Goal: Information Seeking & Learning: Compare options

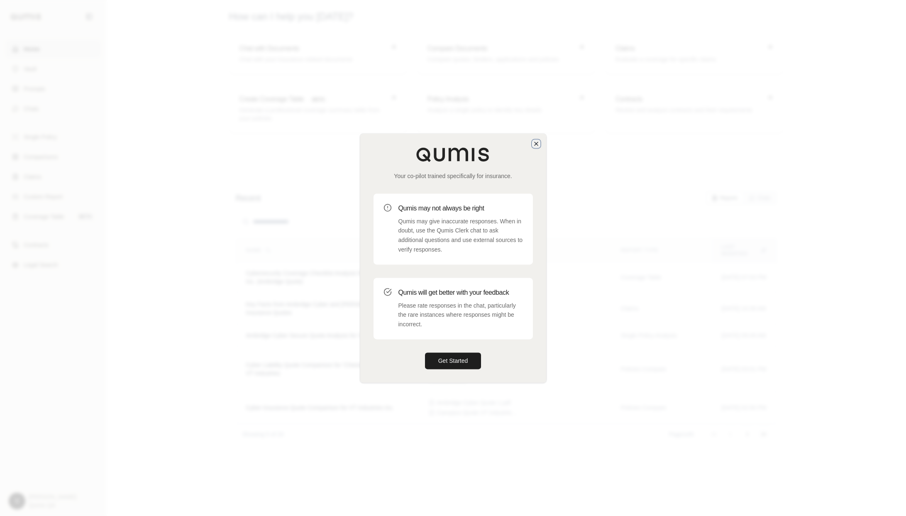
click at [537, 142] on icon "button" at bounding box center [535, 143] width 3 height 3
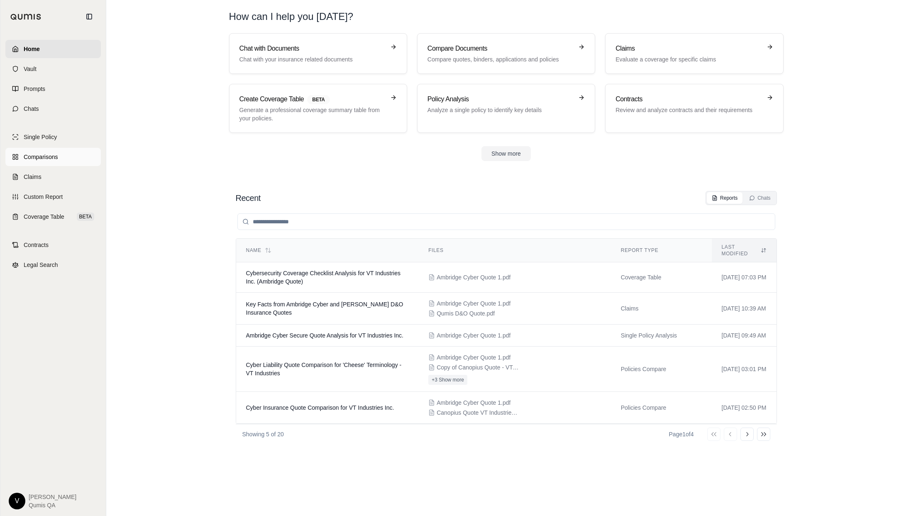
click at [50, 158] on span "Comparisons" at bounding box center [41, 157] width 34 height 8
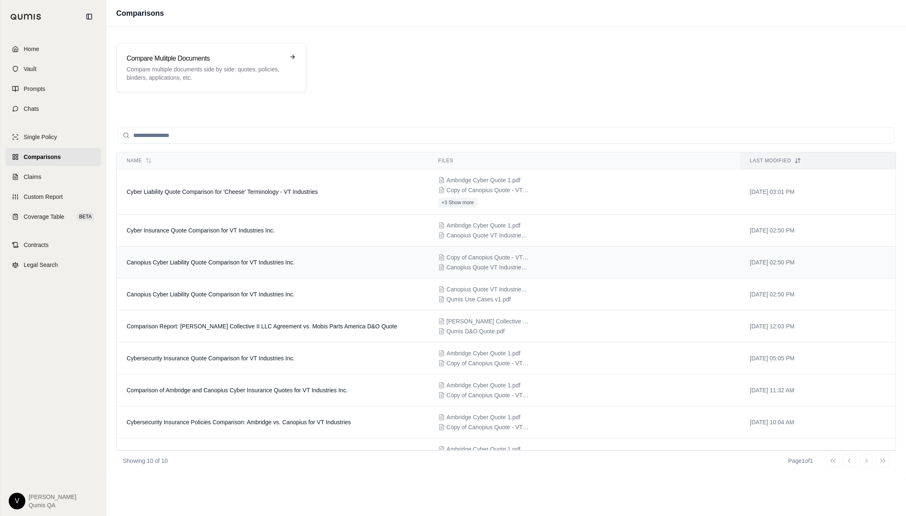
scroll to position [13, 0]
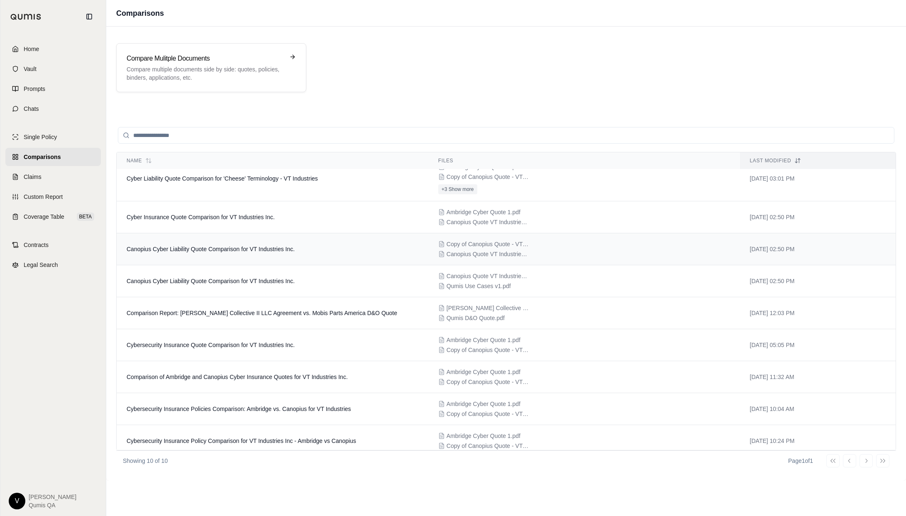
click at [249, 247] on span "Canopius Cyber Liability Quote Comparison for VT Industries Inc." at bounding box center [211, 249] width 168 height 7
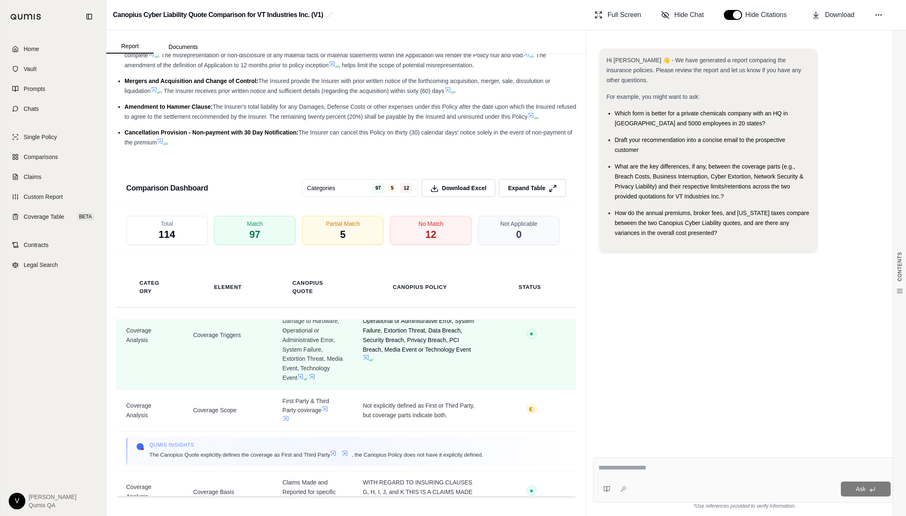
scroll to position [214, 0]
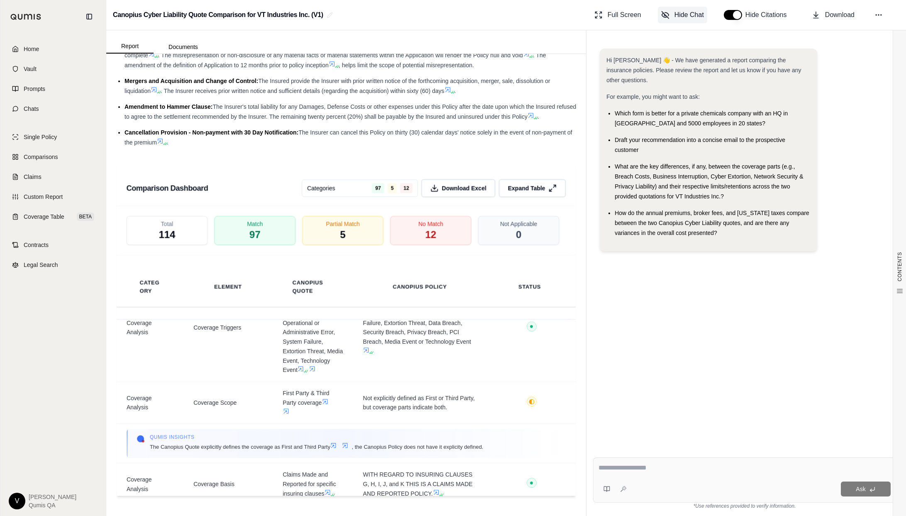
click at [671, 17] on button "Hide Chat" at bounding box center [682, 15] width 49 height 17
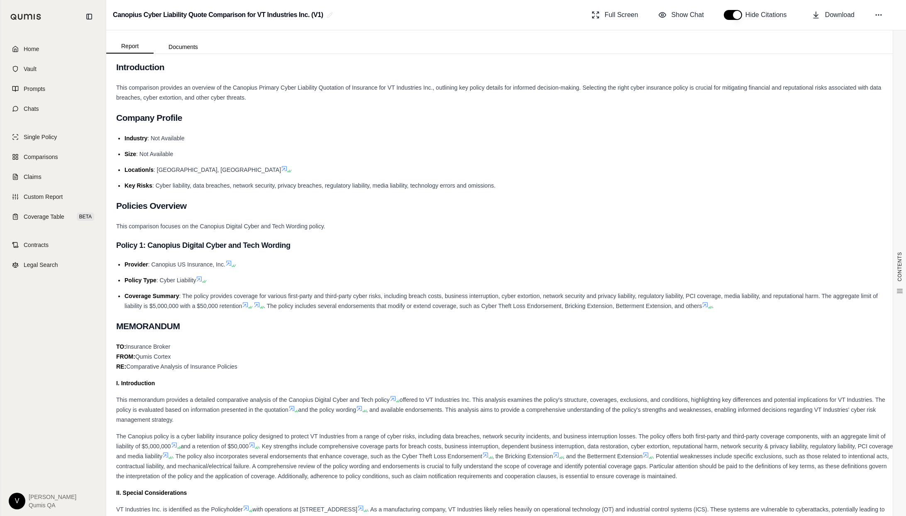
scroll to position [0, 0]
